Goal: Obtain resource: Download file/media

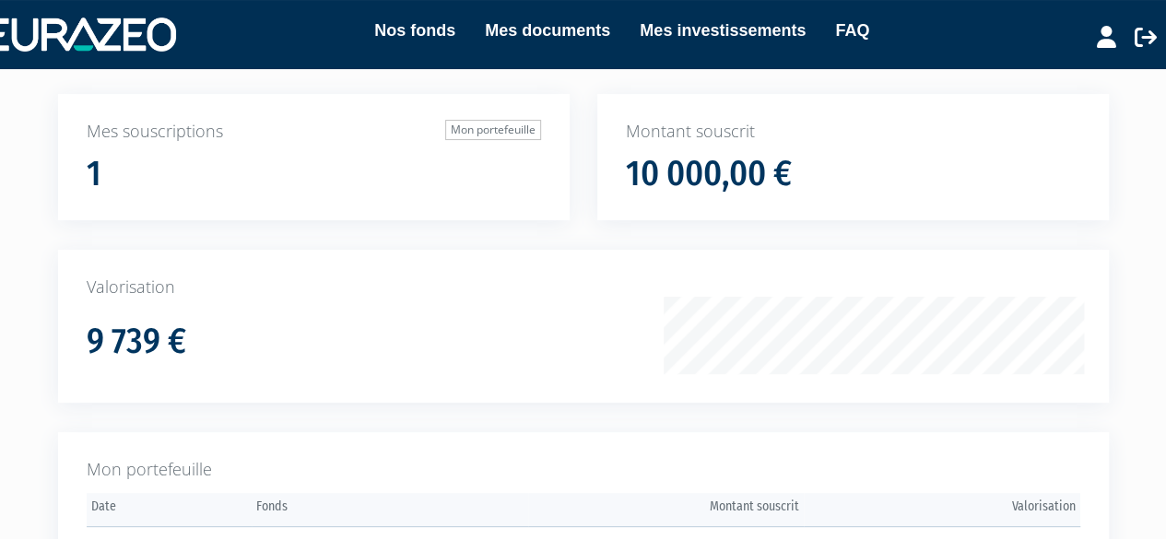
scroll to position [369, 0]
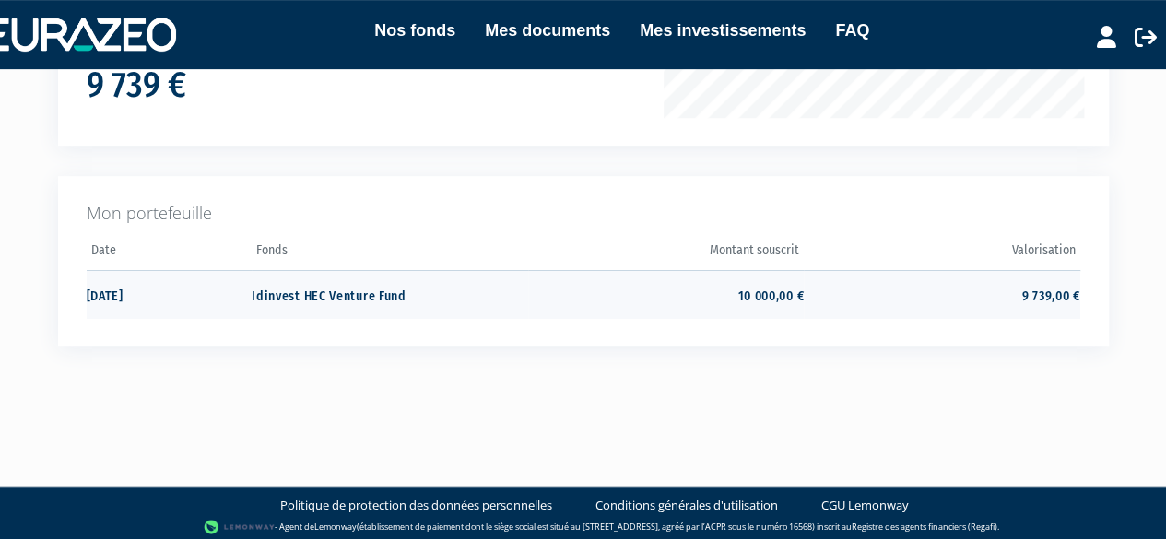
click at [332, 295] on td "Idinvest HEC Venture Fund" at bounding box center [390, 294] width 276 height 49
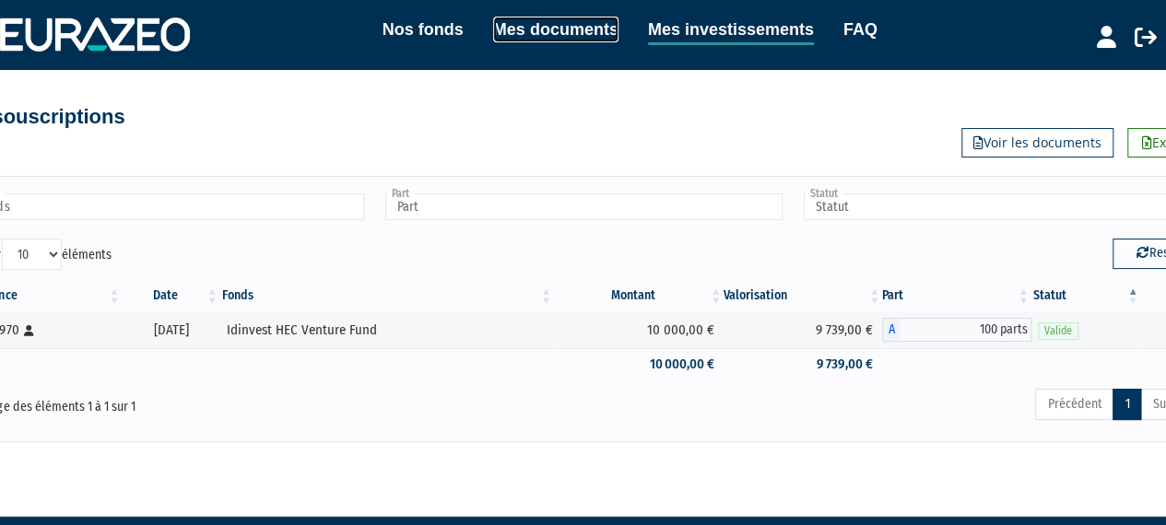
click at [499, 30] on link "Mes documents" at bounding box center [555, 30] width 125 height 26
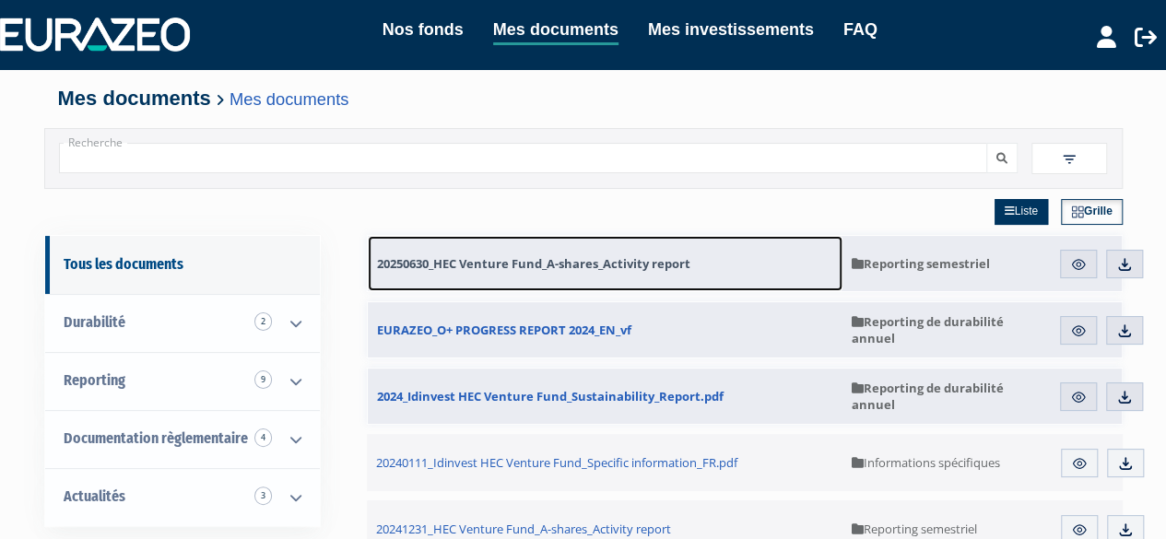
click at [529, 259] on span "20250630_HEC Venture Fund_A-shares_Activity report" at bounding box center [533, 263] width 313 height 17
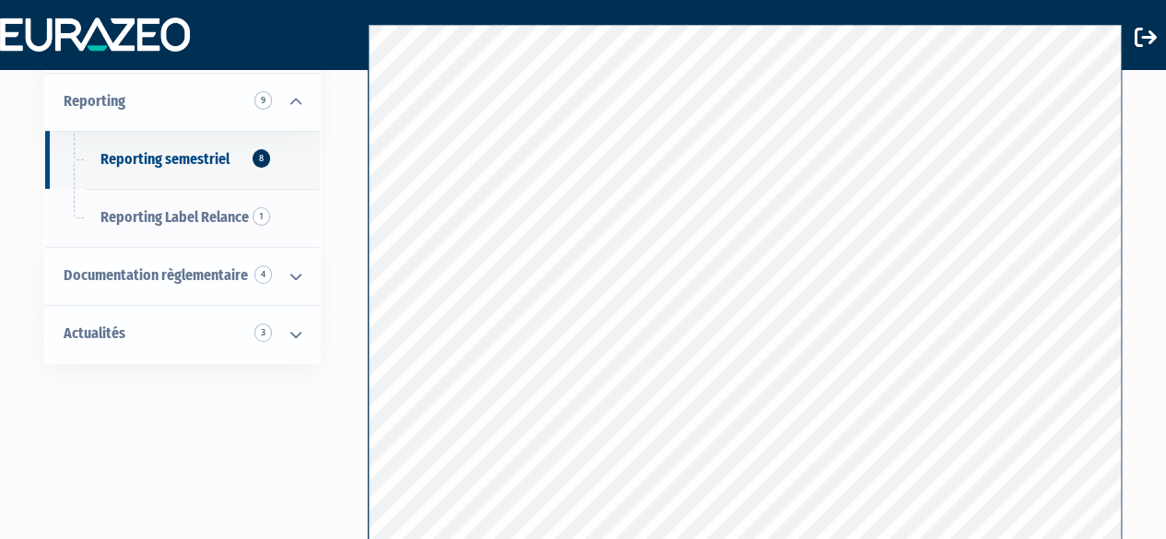
scroll to position [184, 0]
